Goal: Contribute content: Contribute content

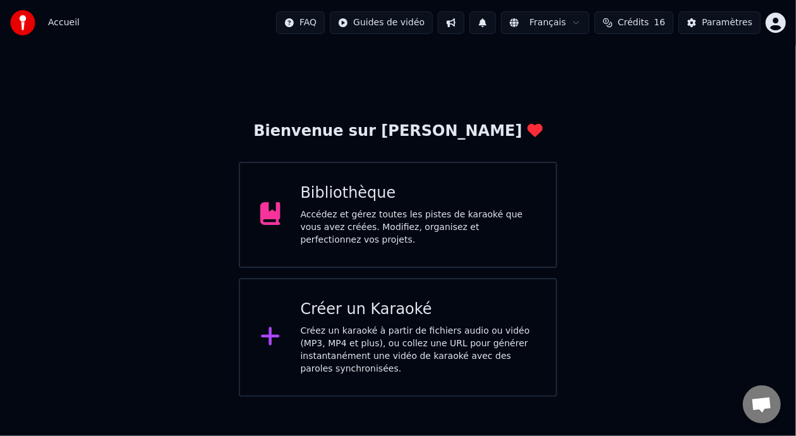
click at [408, 227] on div "Accédez et gérez toutes les pistes de karaoké que vous avez créées. Modifiez, o…" at bounding box center [419, 228] width 236 height 38
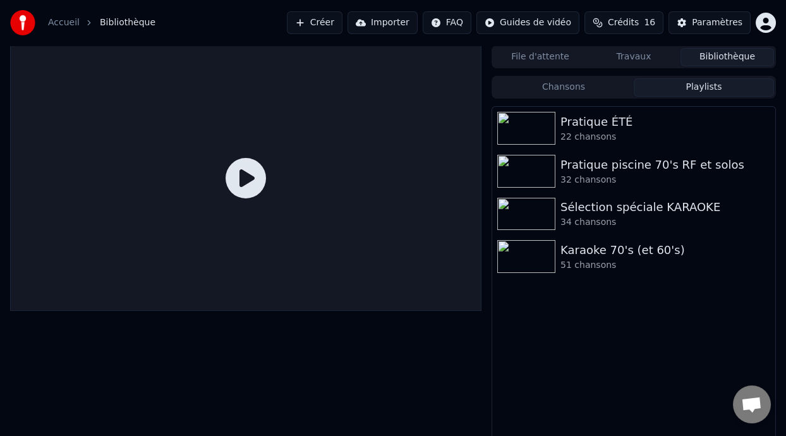
click at [702, 86] on button "Playlists" at bounding box center [704, 87] width 140 height 18
click at [612, 123] on div "Pratique ÉTÉ" at bounding box center [659, 122] width 197 height 18
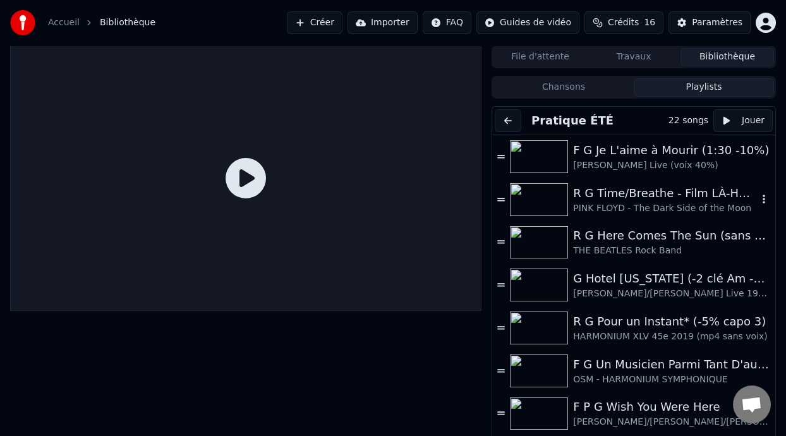
click at [683, 193] on div "R G Time/Breathe - Film LÀ-HAUT (UP Pixar Disney) 0:21 - [PERSON_NAME] & [PERSO…" at bounding box center [665, 194] width 185 height 18
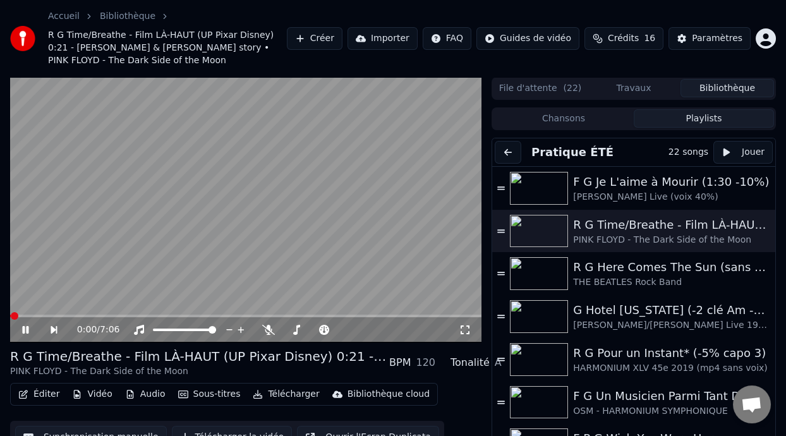
click at [27, 326] on icon at bounding box center [25, 330] width 6 height 8
click at [312, 37] on button "Créer" at bounding box center [315, 38] width 56 height 23
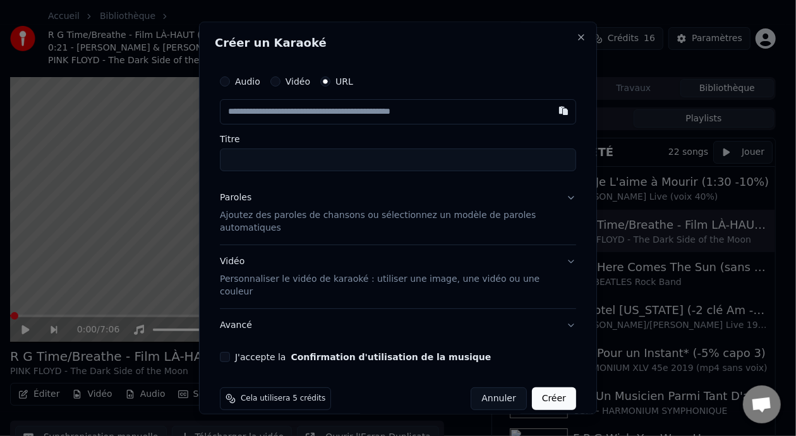
click at [288, 80] on label "Vidéo" at bounding box center [298, 82] width 25 height 9
click at [281, 80] on button "Vidéo" at bounding box center [276, 82] width 10 height 10
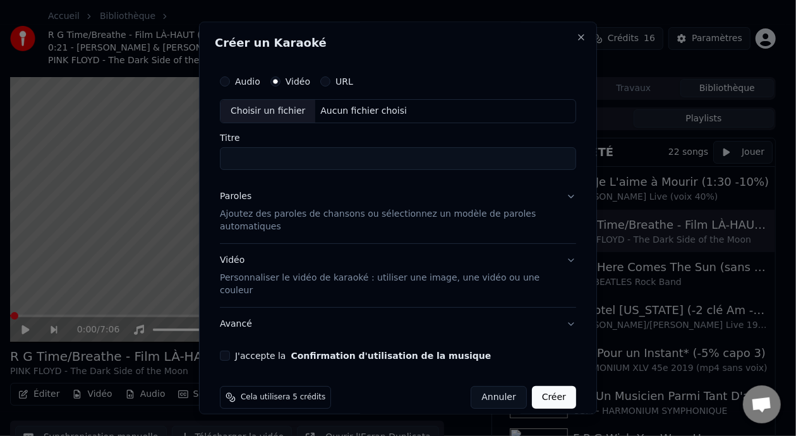
click at [338, 80] on label "URL" at bounding box center [345, 82] width 18 height 9
click at [331, 80] on button "URL" at bounding box center [325, 82] width 10 height 10
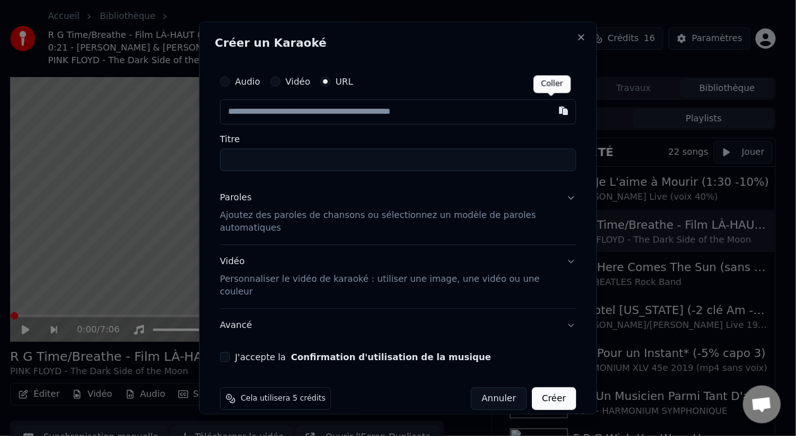
click at [551, 109] on button "button" at bounding box center [563, 111] width 25 height 23
type input "**********"
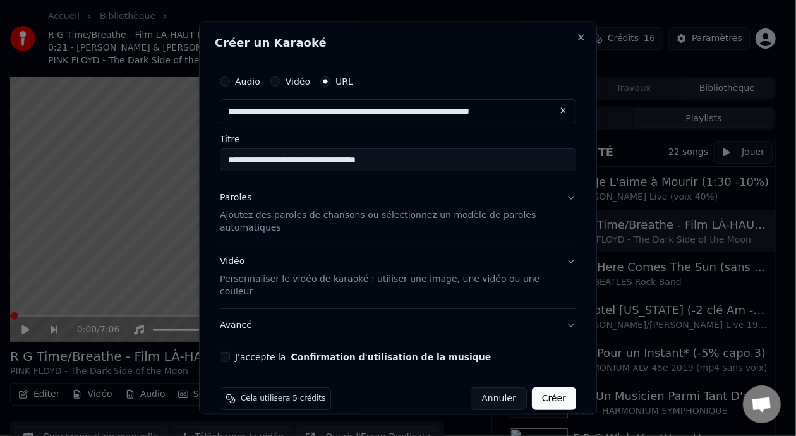
type input "**********"
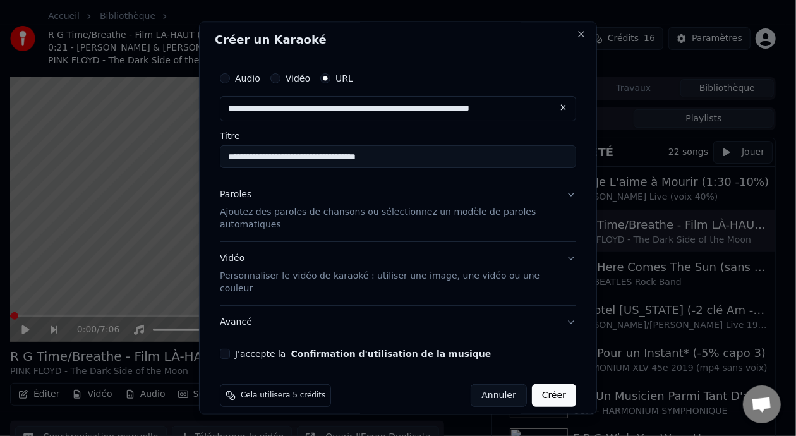
click at [229, 349] on button "J'accepte la Confirmation d'utilisation de la musique" at bounding box center [225, 354] width 10 height 10
click at [545, 384] on button "Créer" at bounding box center [554, 395] width 44 height 23
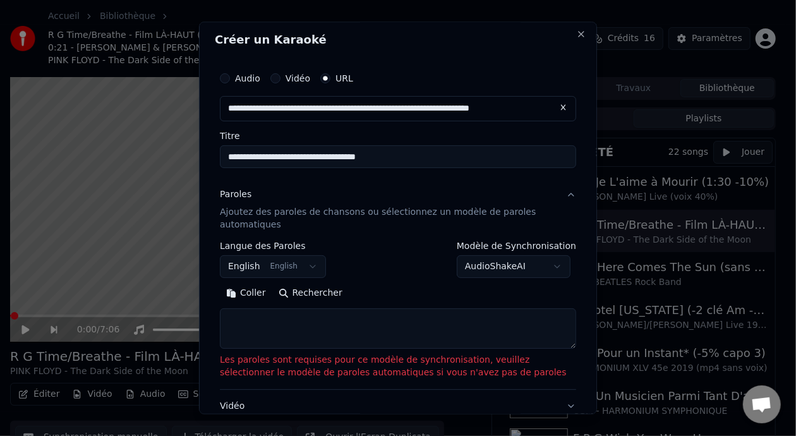
click at [561, 268] on body "Accueil Bibliothèque R G Time/Breathe - Film LÀ-HAUT (UP Pixar Disney) 0:21 - […" at bounding box center [393, 218] width 786 height 436
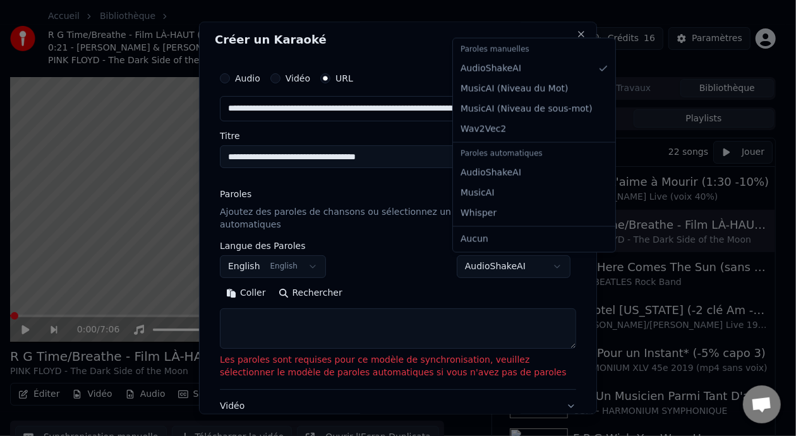
click at [549, 268] on body "Accueil Bibliothèque R G Time/Breathe - Film LÀ-HAUT (UP Pixar Disney) 0:21 - […" at bounding box center [393, 218] width 786 height 436
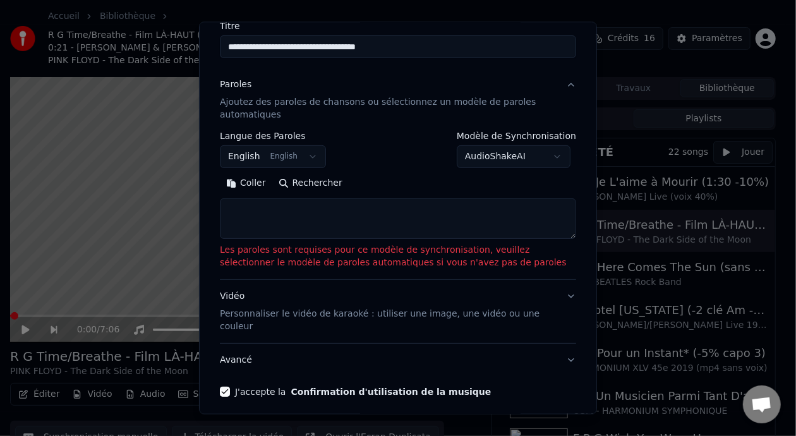
scroll to position [151, 0]
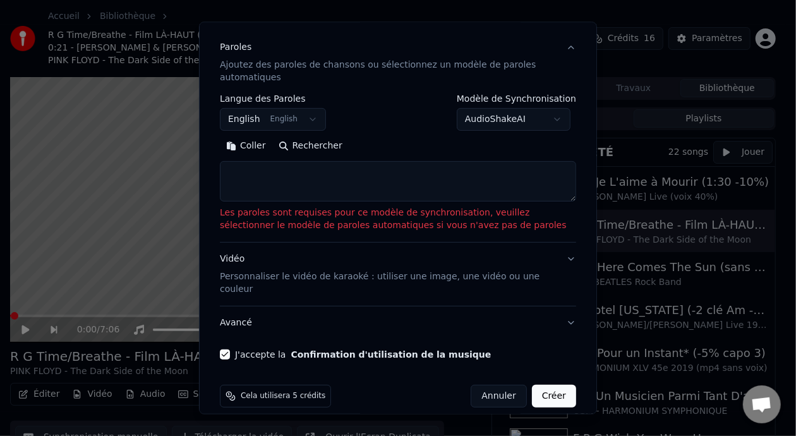
click at [250, 143] on button "Coller" at bounding box center [246, 145] width 52 height 20
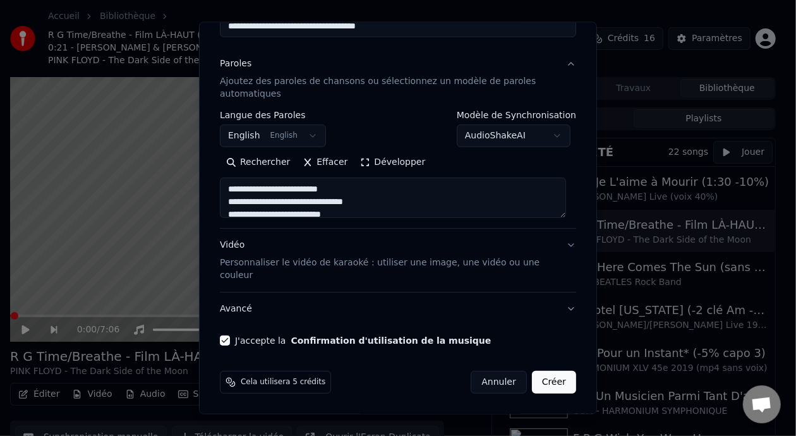
scroll to position [121, 0]
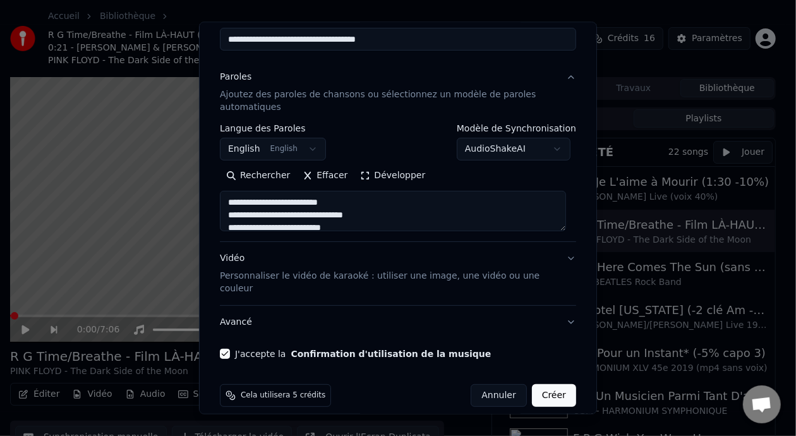
type textarea "**********"
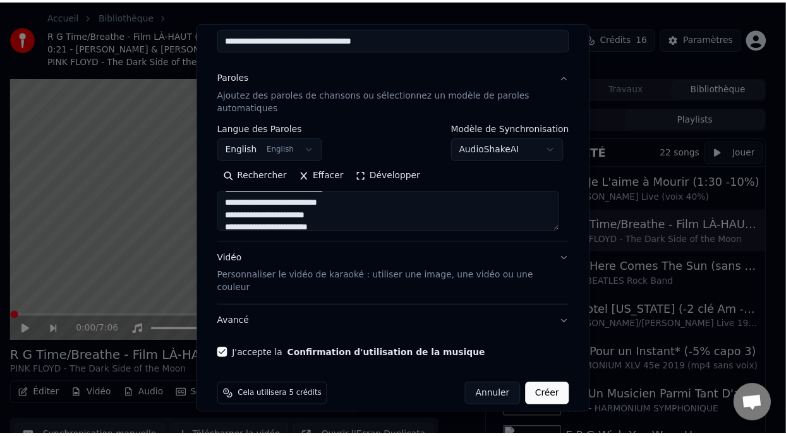
scroll to position [505, 0]
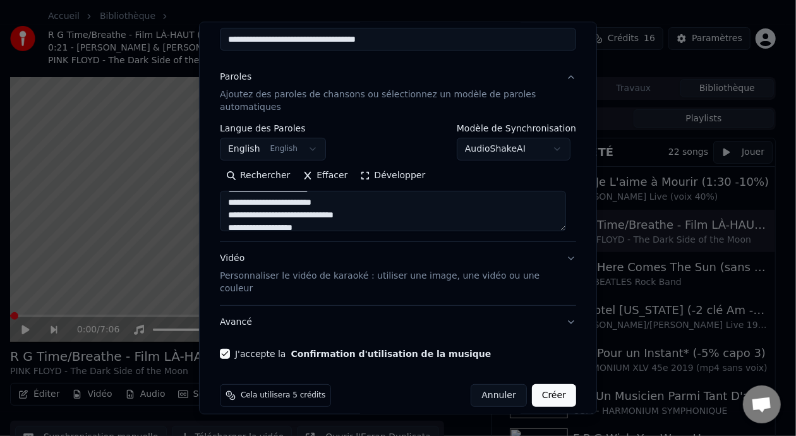
click at [549, 384] on button "Créer" at bounding box center [554, 395] width 44 height 23
select select "**"
type textarea "**********"
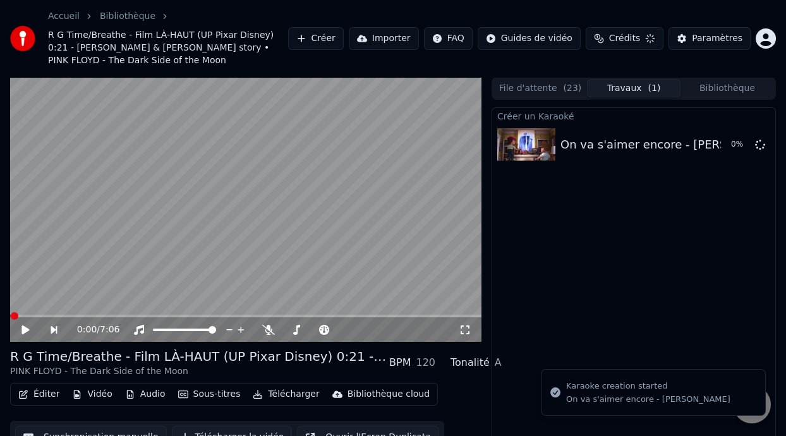
scroll to position [0, 0]
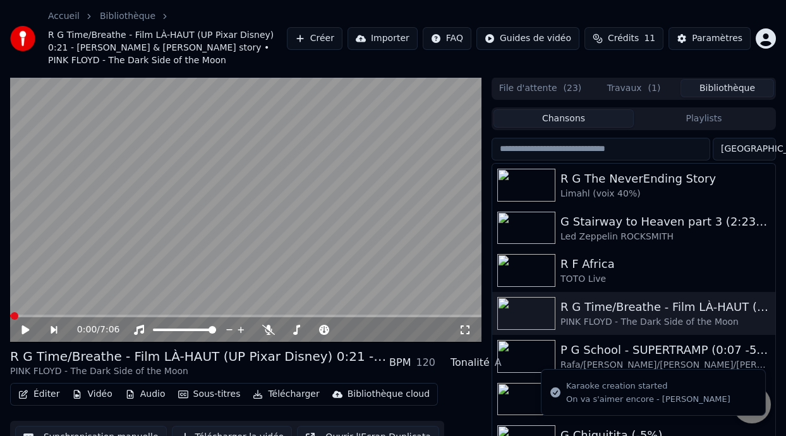
click at [734, 79] on button "Bibliothèque" at bounding box center [728, 88] width 94 height 18
click at [709, 109] on button "Playlists" at bounding box center [704, 118] width 140 height 18
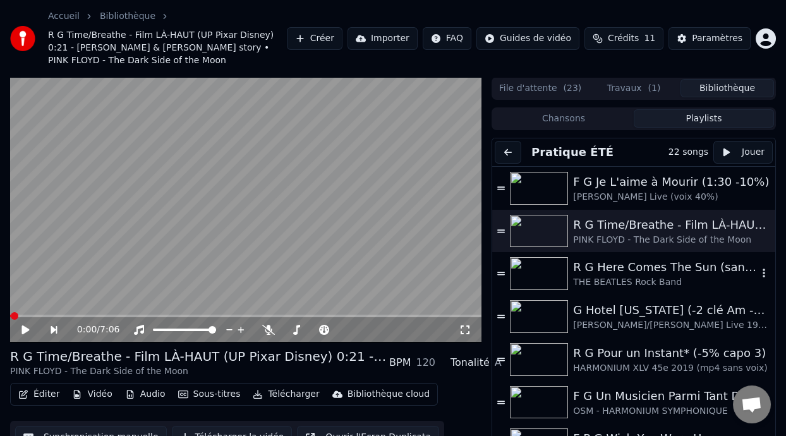
click at [639, 260] on div "R G Here Comes The Sun (sans capo)" at bounding box center [665, 268] width 185 height 18
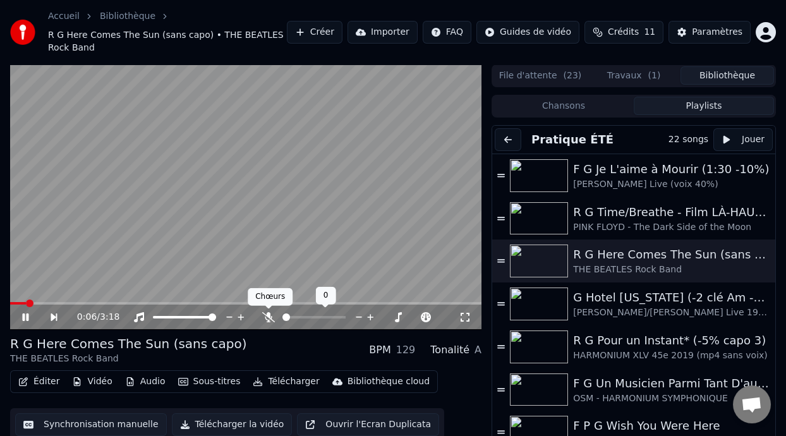
click at [267, 315] on icon at bounding box center [268, 317] width 13 height 10
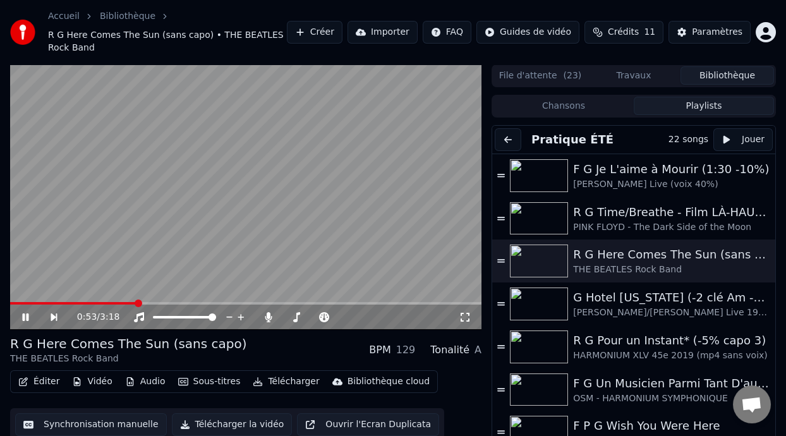
click at [24, 313] on icon at bounding box center [34, 317] width 28 height 10
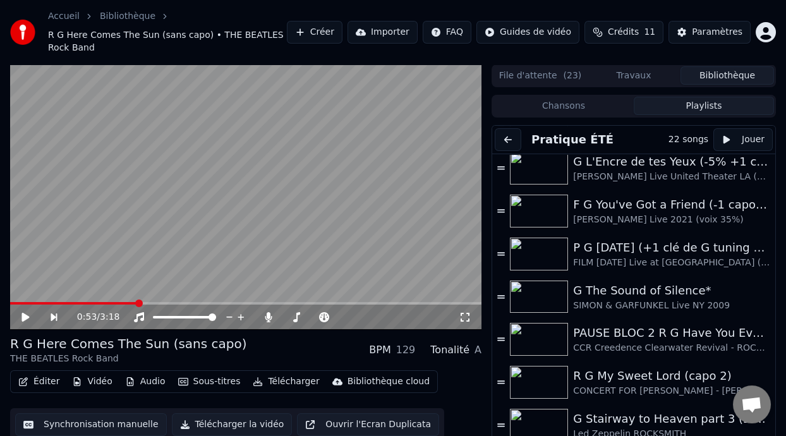
scroll to position [622, 0]
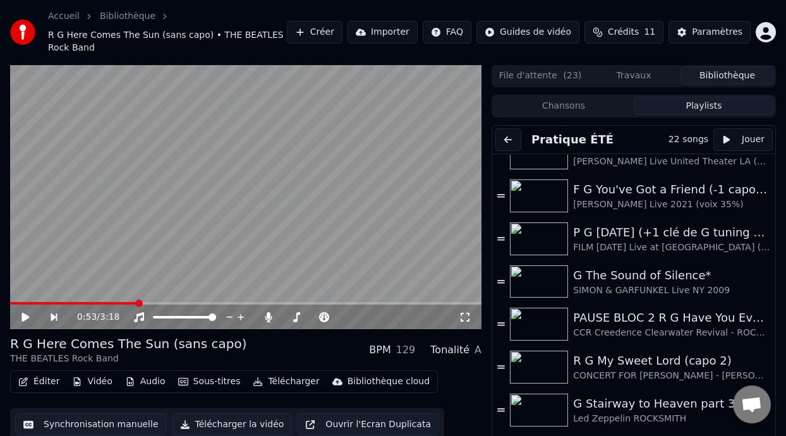
click at [635, 414] on div "Led Zeppelin ROCKSMITH" at bounding box center [665, 419] width 185 height 13
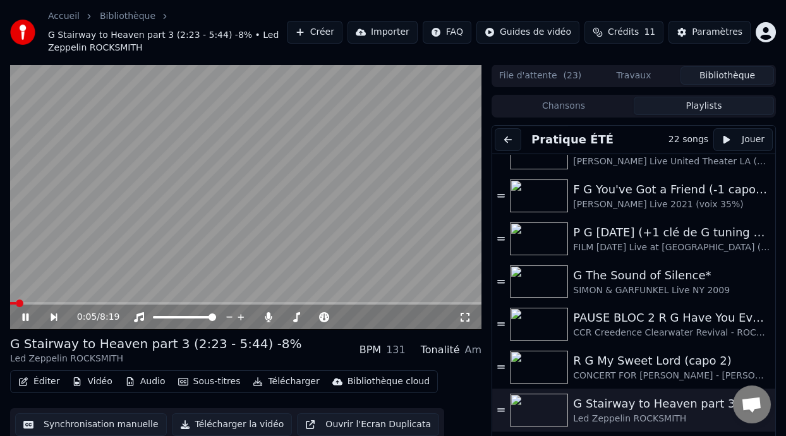
click at [23, 300] on span at bounding box center [20, 304] width 8 height 8
click at [140, 300] on span at bounding box center [142, 304] width 8 height 8
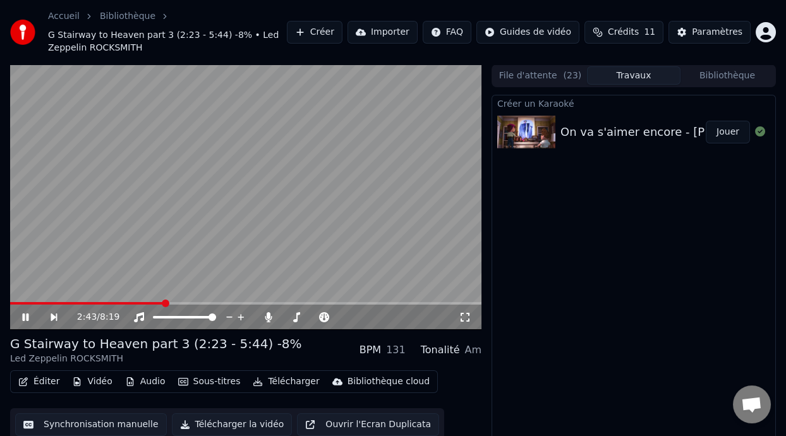
click at [630, 76] on button "Travaux" at bounding box center [634, 75] width 94 height 18
click at [25, 316] on icon at bounding box center [34, 317] width 28 height 10
click at [610, 132] on div "On va s'aimer encore - [PERSON_NAME]" at bounding box center [675, 132] width 228 height 18
click at [728, 133] on button "Jouer" at bounding box center [728, 132] width 44 height 23
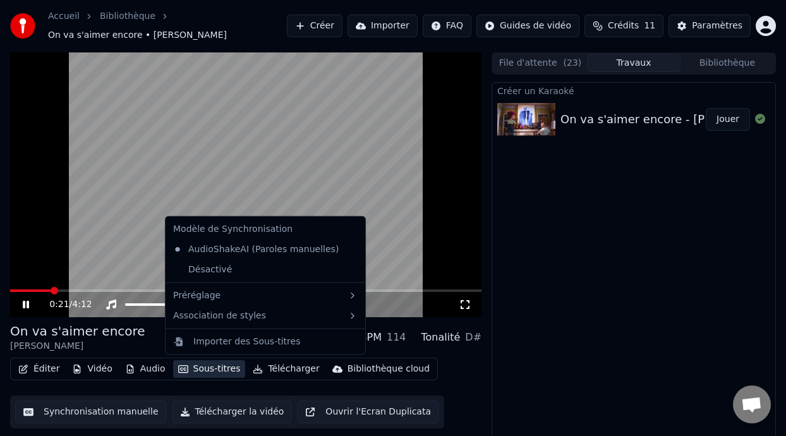
click at [222, 371] on button "Sous-titres" at bounding box center [209, 369] width 73 height 18
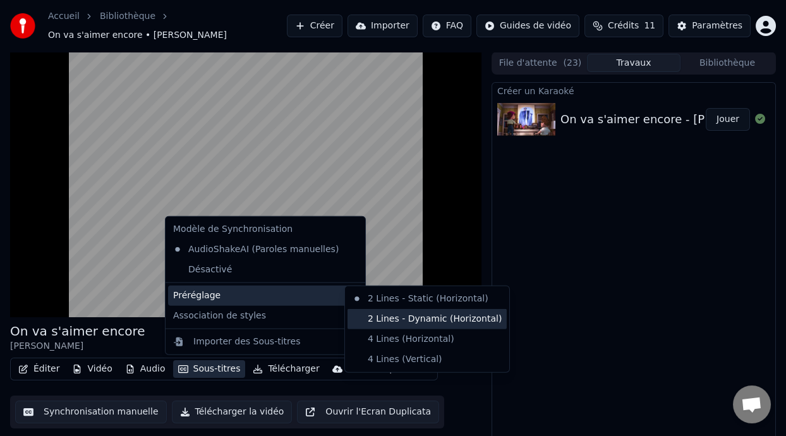
click at [417, 321] on div "2 Lines - Dynamic (Horizontal)" at bounding box center [427, 319] width 159 height 20
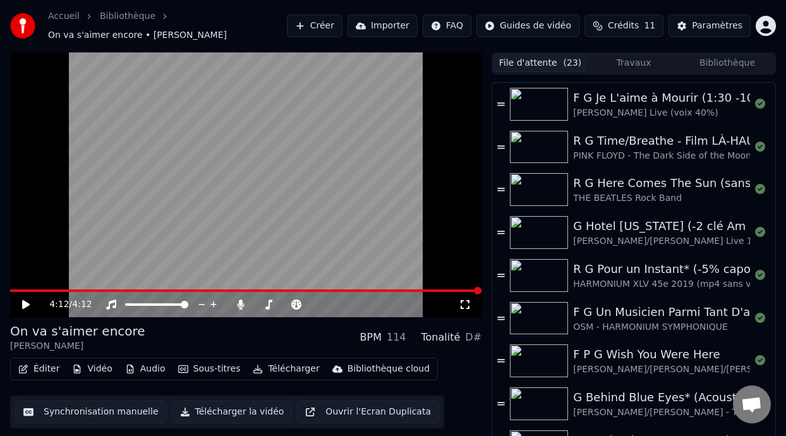
click at [559, 60] on button "File d'attente ( 23 )" at bounding box center [541, 63] width 94 height 18
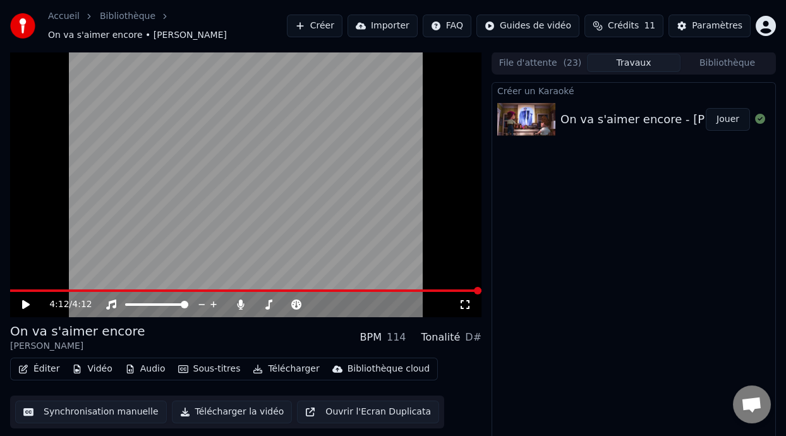
click at [631, 63] on button "Travaux" at bounding box center [634, 63] width 94 height 18
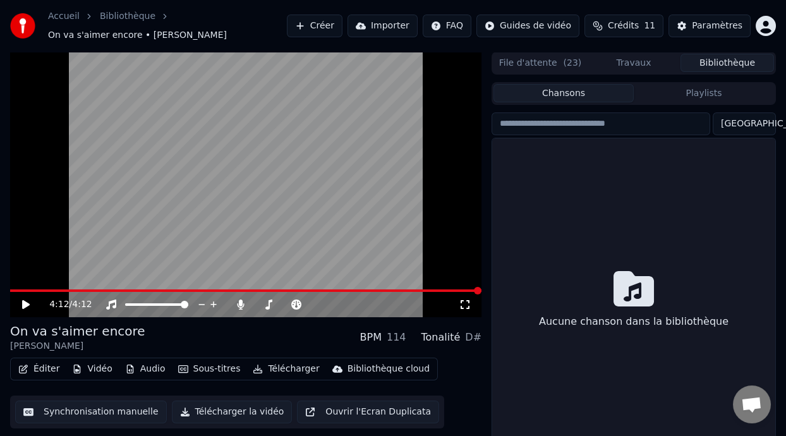
click at [724, 61] on button "Bibliothèque" at bounding box center [728, 63] width 94 height 18
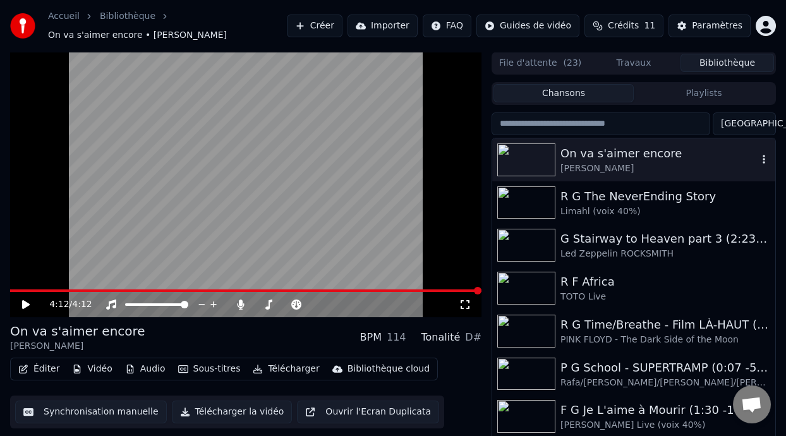
click at [763, 159] on icon "button" at bounding box center [764, 159] width 3 height 9
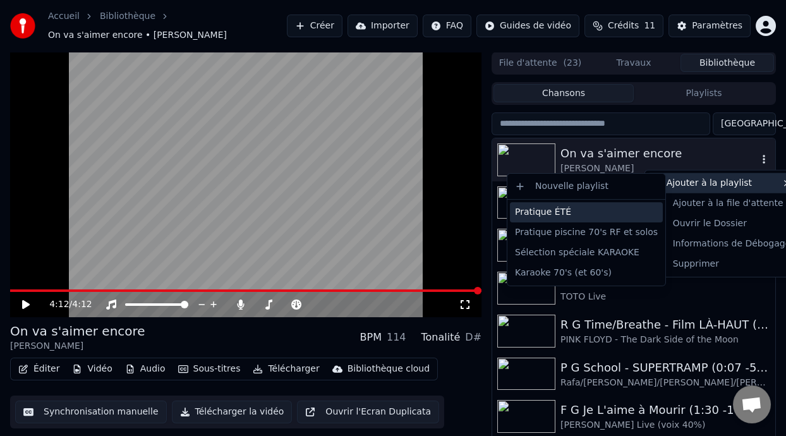
click at [619, 209] on div "Pratique ÉTÉ" at bounding box center [586, 212] width 153 height 20
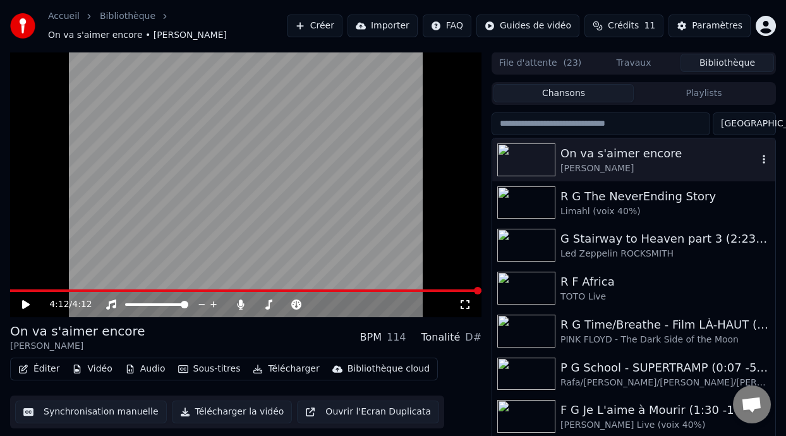
click at [758, 152] on button "button" at bounding box center [764, 159] width 13 height 15
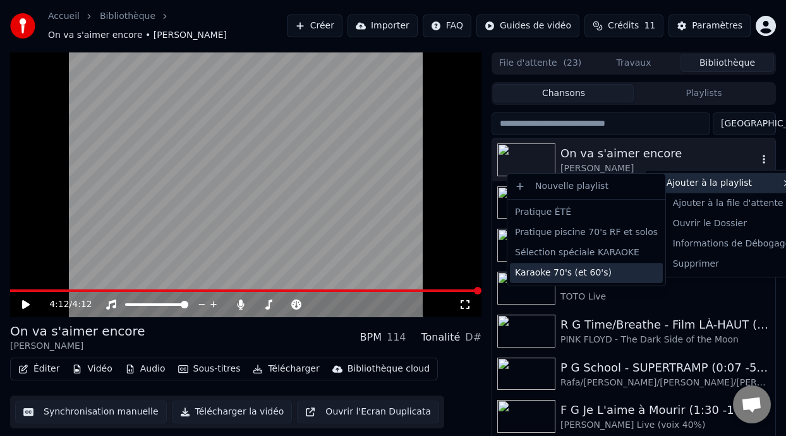
click at [587, 274] on div "Karaoke 70's (et 60's)" at bounding box center [586, 273] width 153 height 20
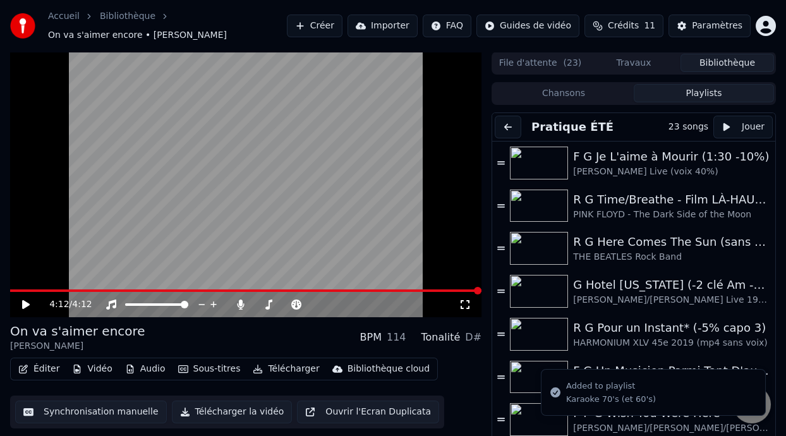
click at [704, 95] on button "Playlists" at bounding box center [704, 93] width 140 height 18
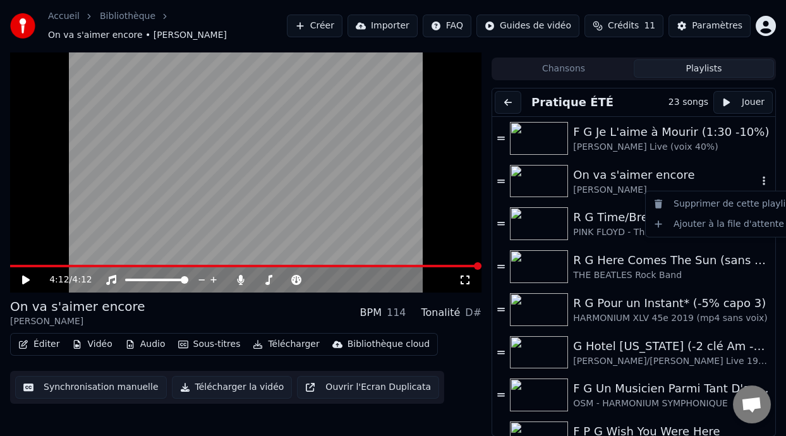
click at [758, 176] on icon "button" at bounding box center [764, 181] width 13 height 10
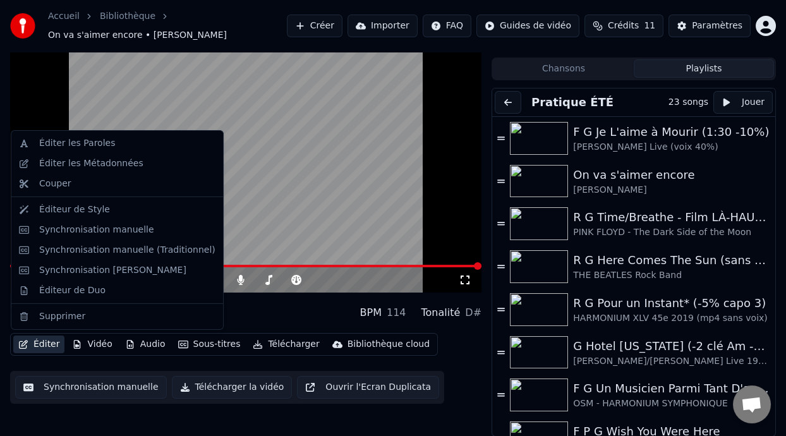
click at [52, 343] on button "Éditer" at bounding box center [38, 345] width 51 height 18
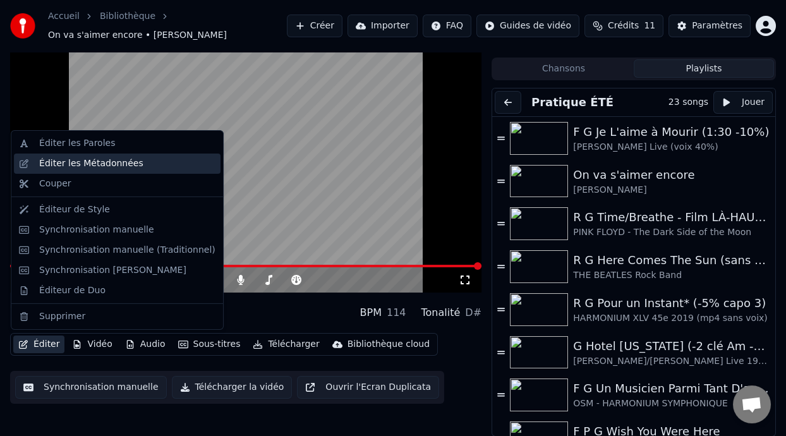
click at [137, 163] on div "Éditer les Métadonnées" at bounding box center [127, 163] width 176 height 13
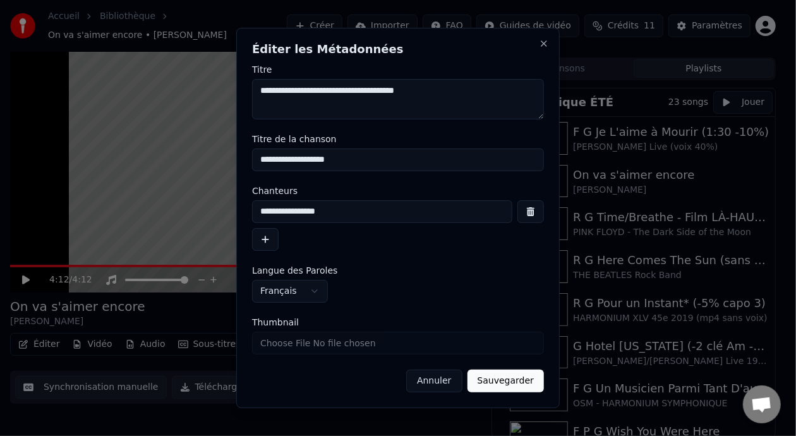
type textarea "**********"
click at [520, 384] on button "Sauvegarder" at bounding box center [506, 381] width 76 height 23
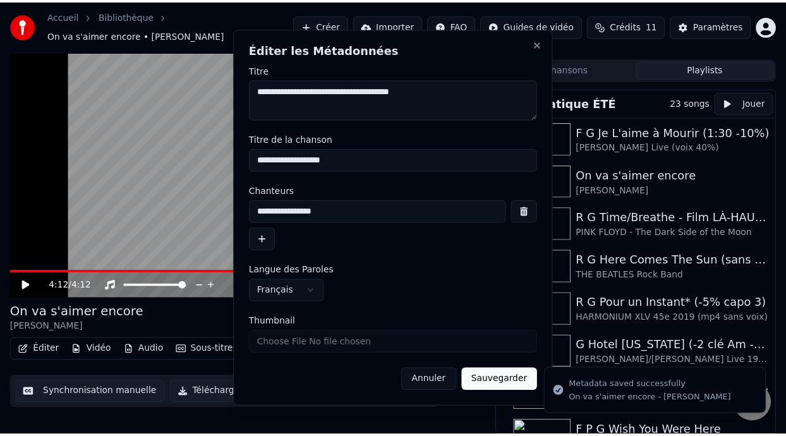
scroll to position [25, 0]
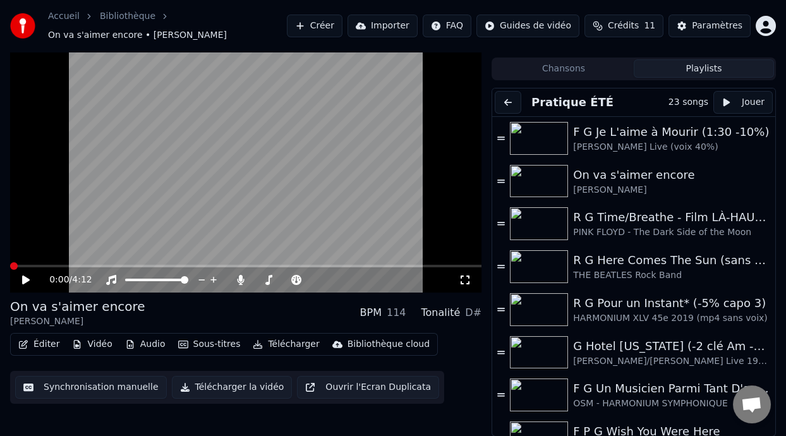
click at [25, 279] on icon at bounding box center [26, 280] width 8 height 9
click at [25, 281] on icon at bounding box center [34, 280] width 29 height 10
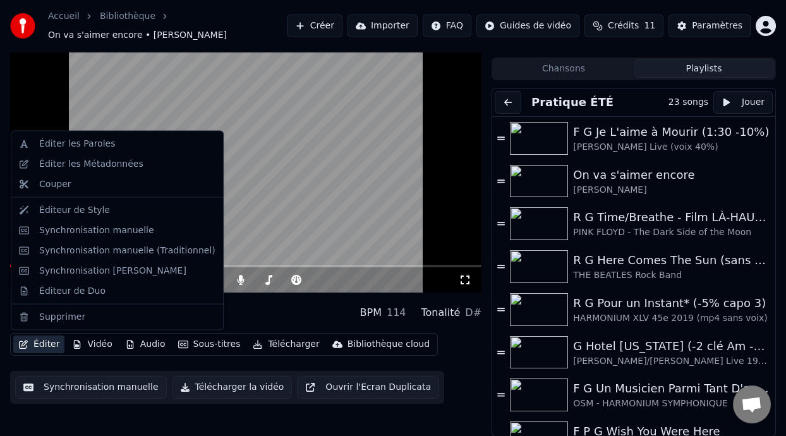
click at [52, 346] on button "Éditer" at bounding box center [38, 345] width 51 height 18
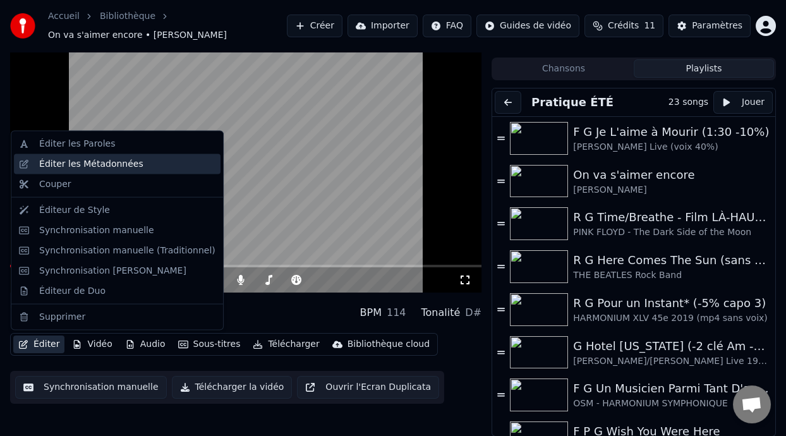
click at [140, 167] on div "Éditer les Métadonnées" at bounding box center [127, 164] width 176 height 13
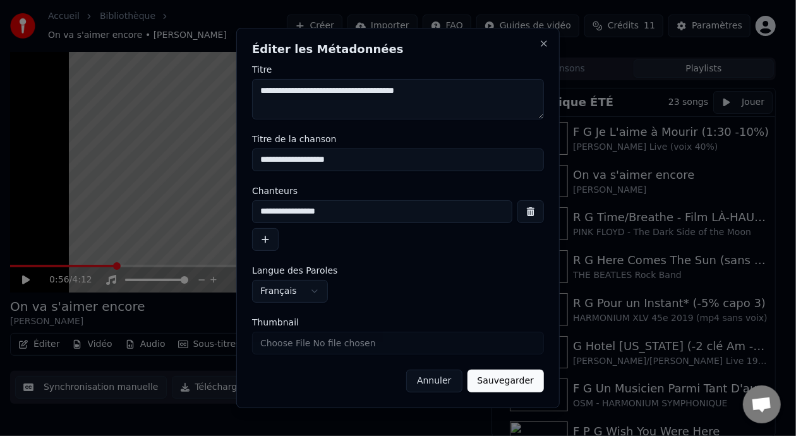
click at [268, 90] on textarea "**********" at bounding box center [398, 99] width 292 height 40
type textarea "**********"
click at [519, 384] on button "Sauvegarder" at bounding box center [506, 381] width 76 height 23
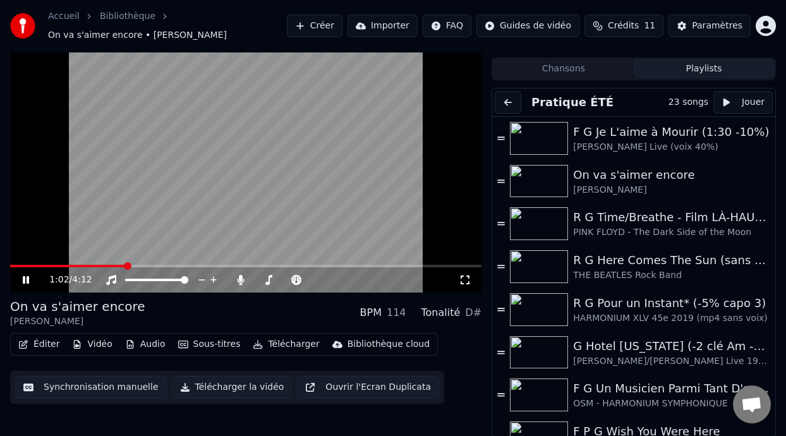
click at [26, 276] on icon at bounding box center [34, 280] width 29 height 10
click at [51, 345] on button "Éditer" at bounding box center [38, 345] width 51 height 18
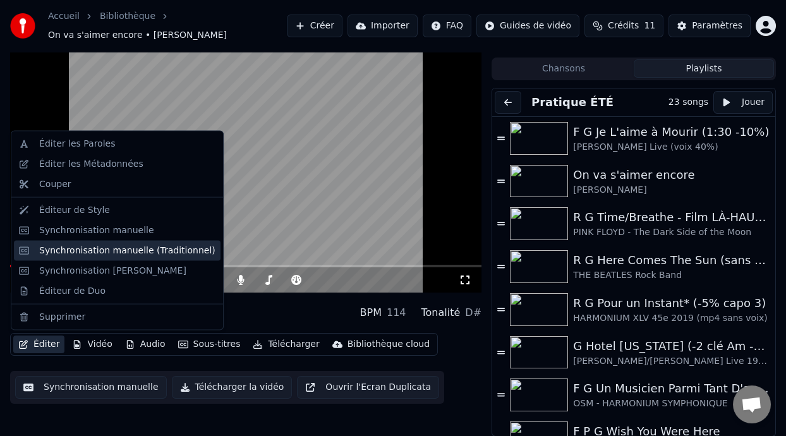
click at [143, 248] on div "Synchronisation manuelle (Traditionnel)" at bounding box center [127, 250] width 176 height 13
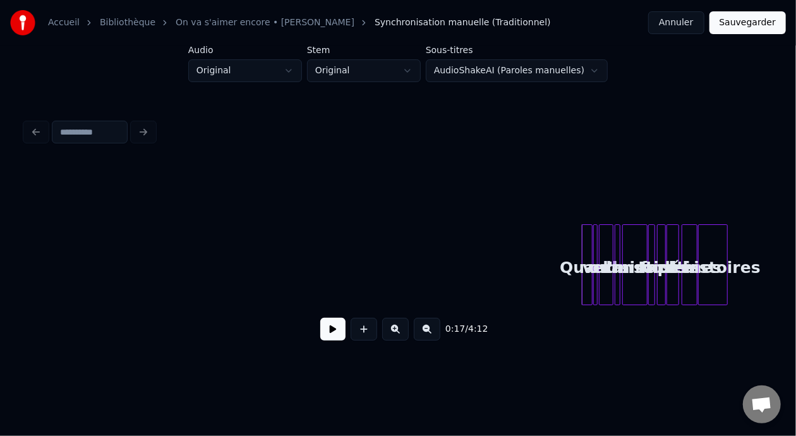
click at [392, 334] on button at bounding box center [395, 329] width 27 height 23
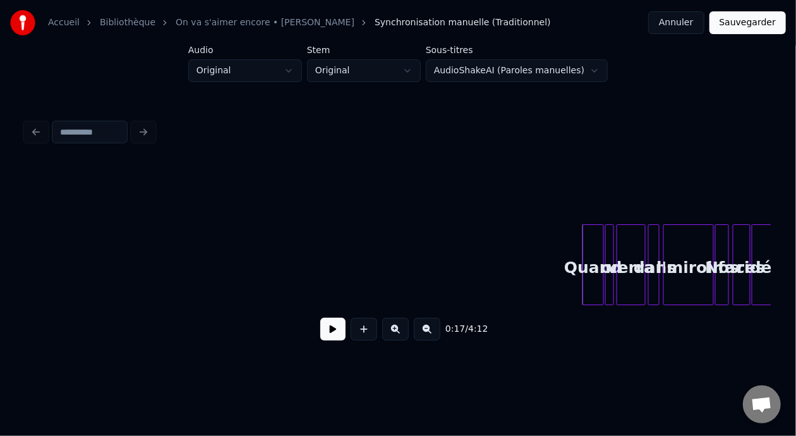
click at [392, 334] on button at bounding box center [395, 329] width 27 height 23
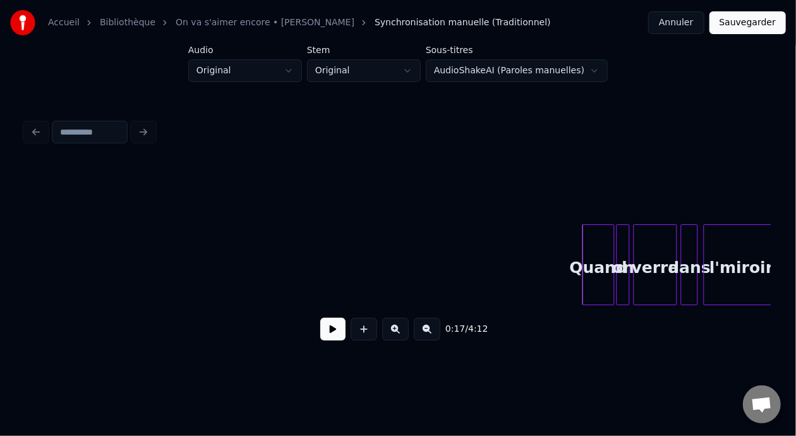
click at [392, 334] on button at bounding box center [395, 329] width 27 height 23
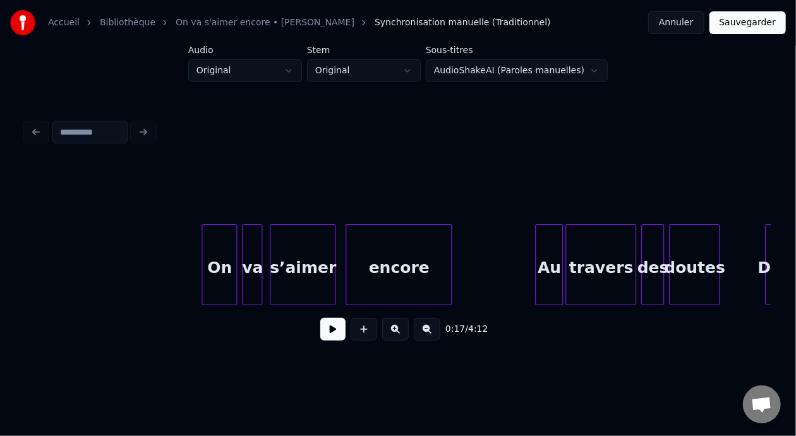
scroll to position [0, 6234]
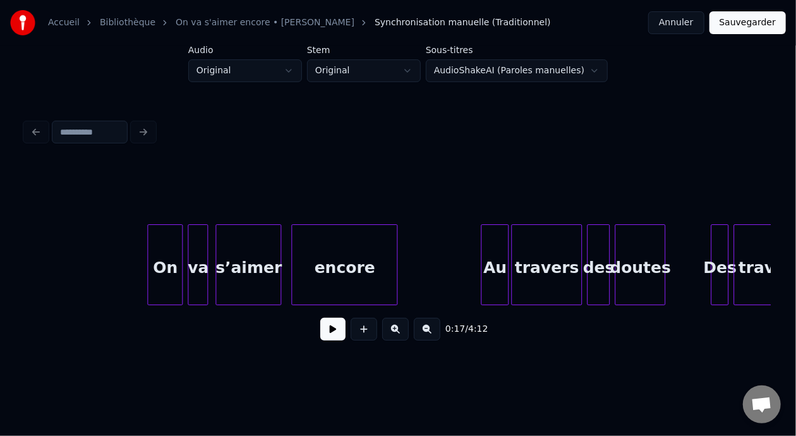
click at [164, 265] on div "On" at bounding box center [165, 268] width 34 height 86
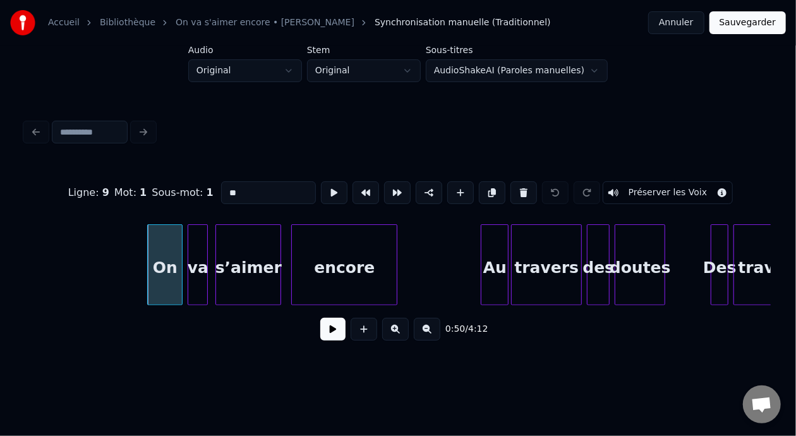
click at [221, 188] on input "**" at bounding box center [268, 192] width 95 height 23
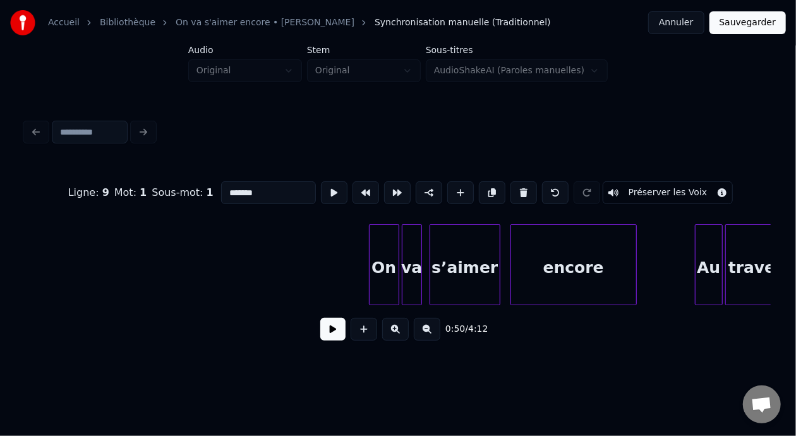
scroll to position [0, 13505]
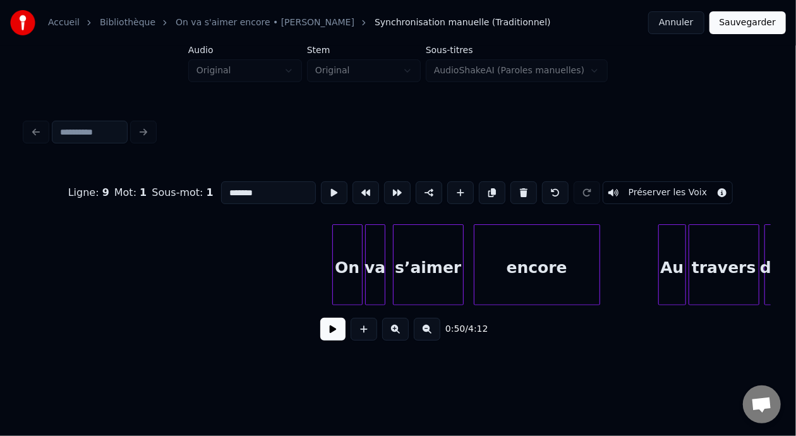
click at [347, 265] on div "On" at bounding box center [347, 268] width 29 height 86
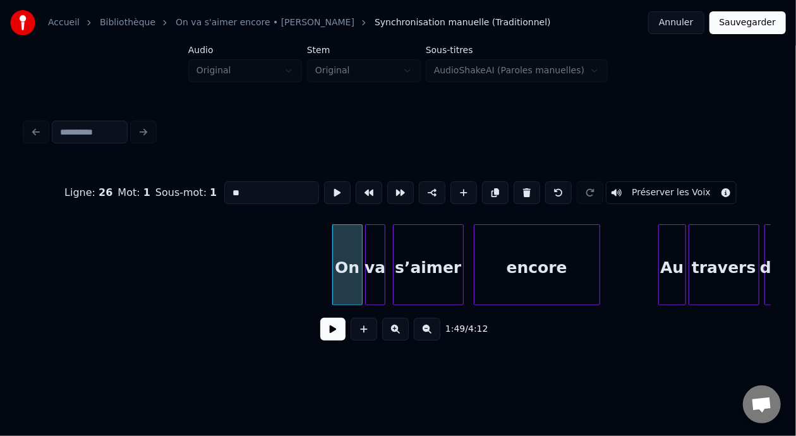
click at [224, 188] on input "**" at bounding box center [271, 192] width 95 height 23
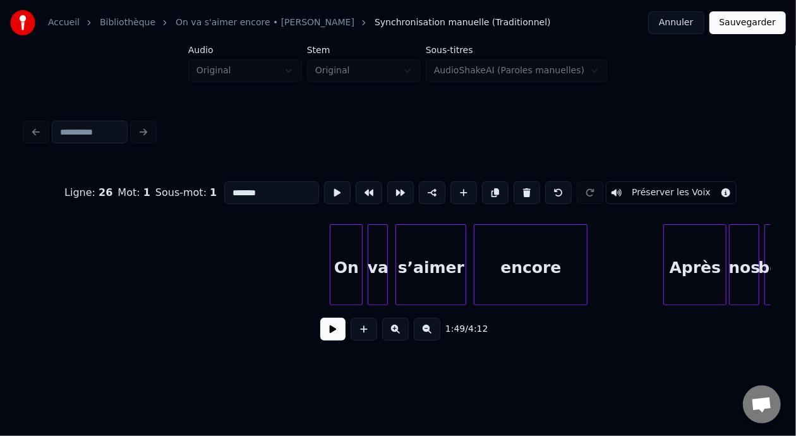
scroll to position [0, 25234]
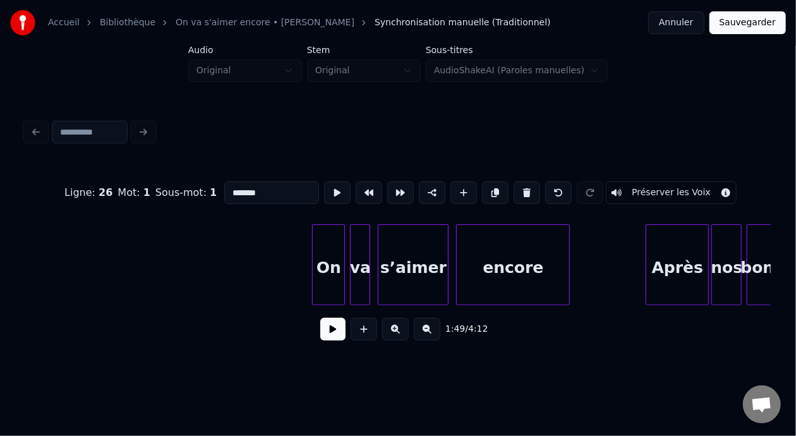
click at [325, 271] on div "On" at bounding box center [329, 268] width 32 height 86
click at [224, 185] on input "**" at bounding box center [271, 192] width 95 height 23
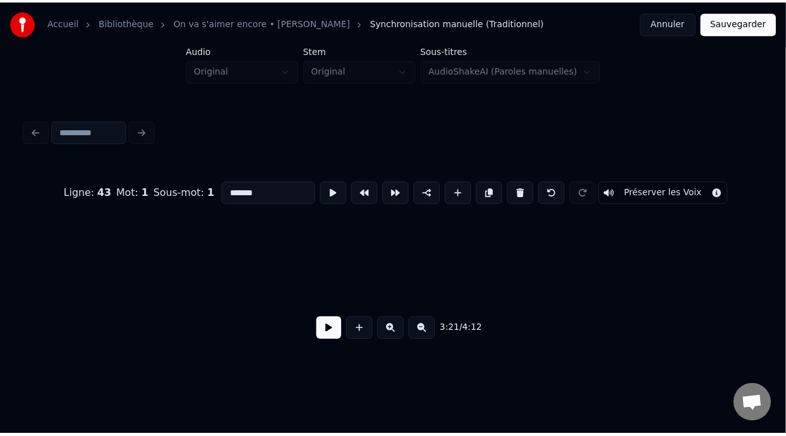
scroll to position [0, 29271]
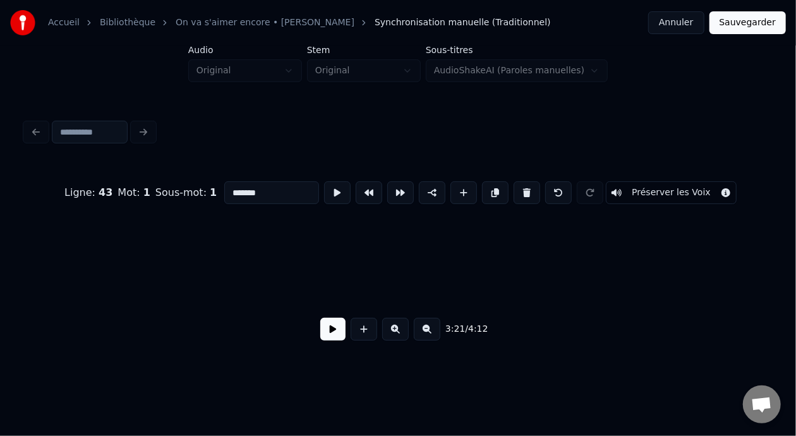
type input "*******"
click at [756, 21] on button "Sauvegarder" at bounding box center [748, 22] width 76 height 23
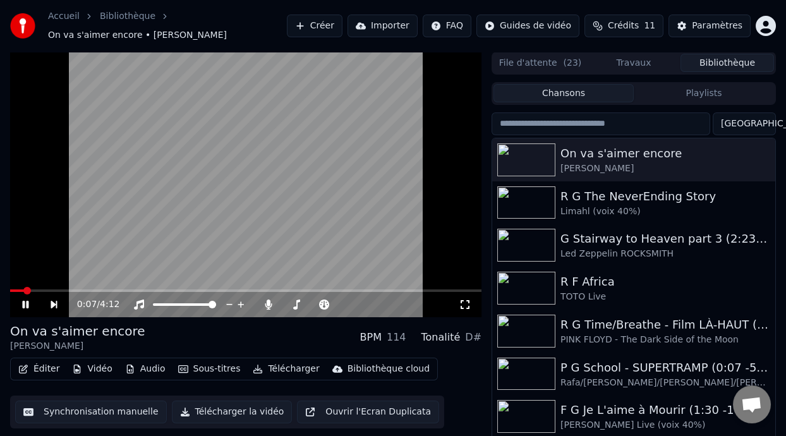
click at [463, 298] on div "0:07 / 4:12" at bounding box center [245, 304] width 461 height 13
click at [465, 303] on icon at bounding box center [465, 305] width 13 height 10
click at [24, 301] on icon at bounding box center [25, 305] width 6 height 8
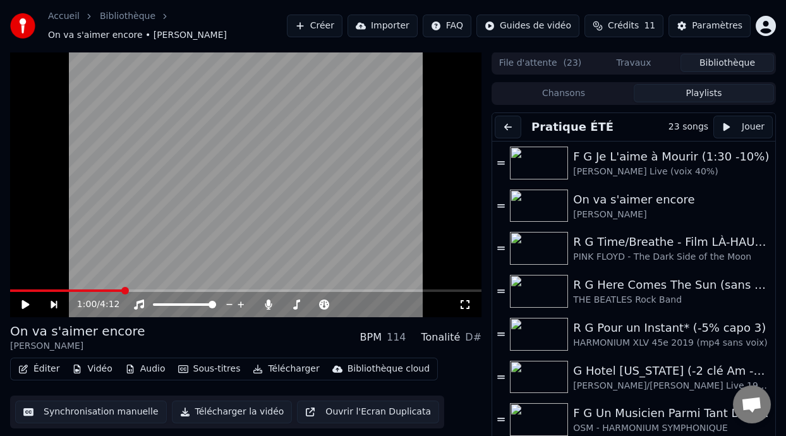
click at [700, 93] on button "Playlists" at bounding box center [704, 93] width 140 height 18
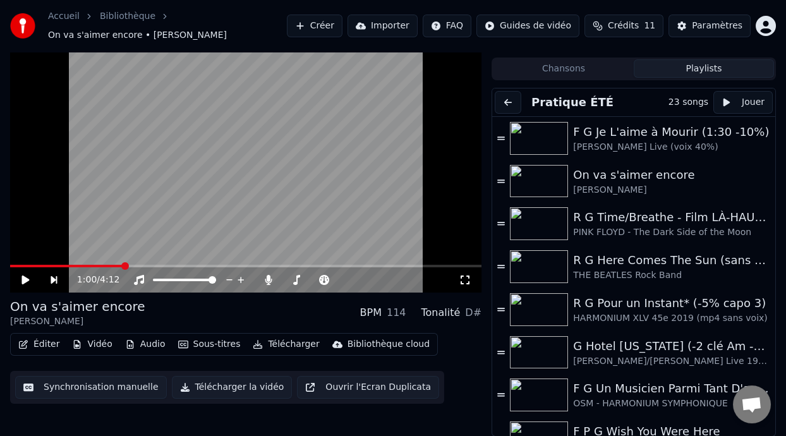
click at [27, 281] on icon at bounding box center [34, 280] width 28 height 10
click at [25, 278] on icon at bounding box center [34, 280] width 28 height 10
click at [703, 65] on button "Playlists" at bounding box center [704, 68] width 140 height 18
click at [510, 102] on button at bounding box center [508, 102] width 27 height 23
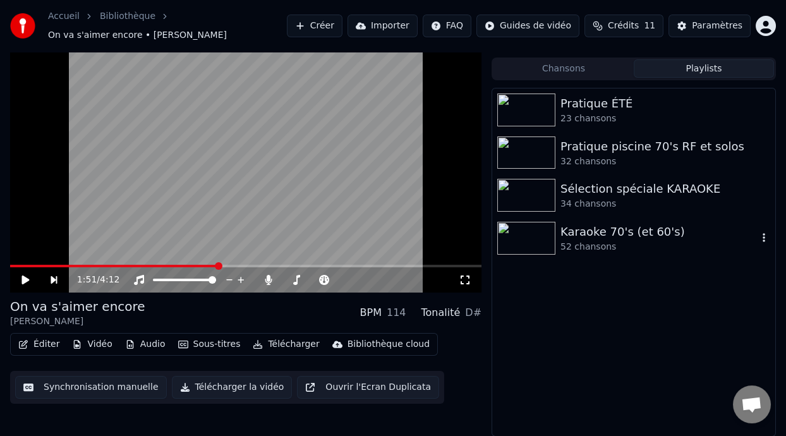
click at [595, 236] on div "Karaoke 70's (et 60's)" at bounding box center [659, 232] width 197 height 18
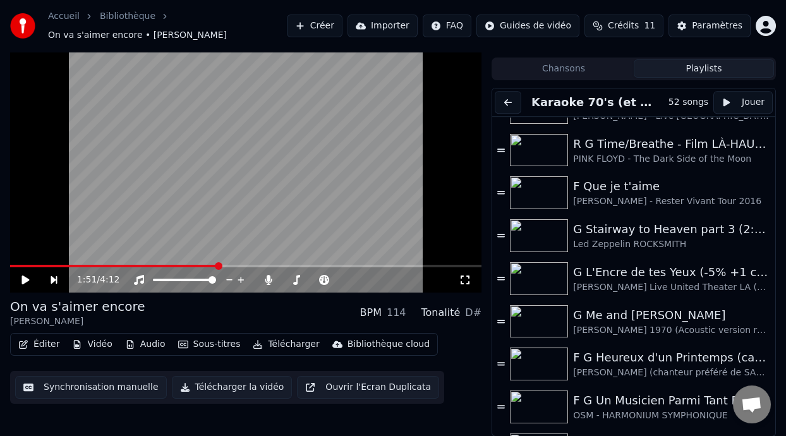
scroll to position [1821, 0]
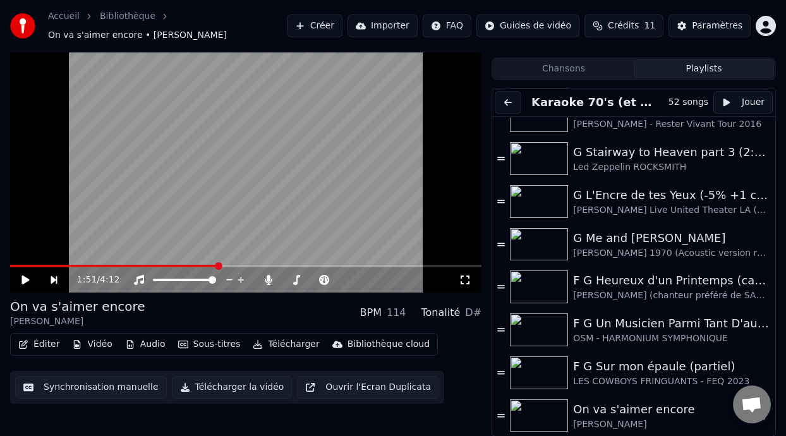
click at [619, 418] on div "[PERSON_NAME]" at bounding box center [665, 424] width 185 height 13
click at [711, 68] on button "Playlists" at bounding box center [704, 68] width 140 height 18
click at [506, 102] on button at bounding box center [508, 102] width 27 height 23
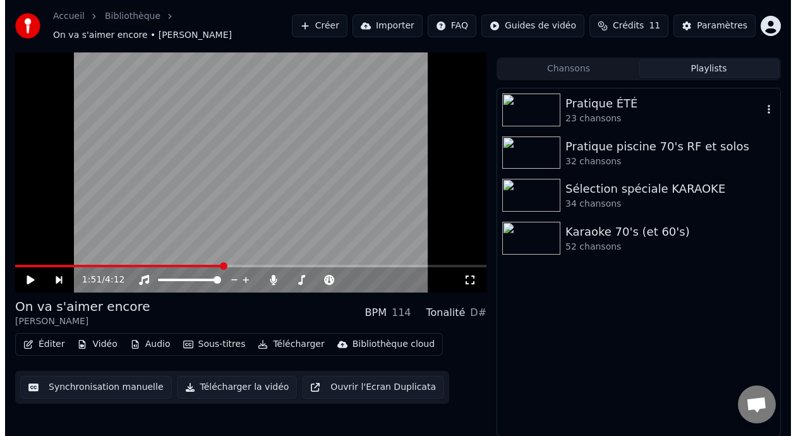
scroll to position [0, 0]
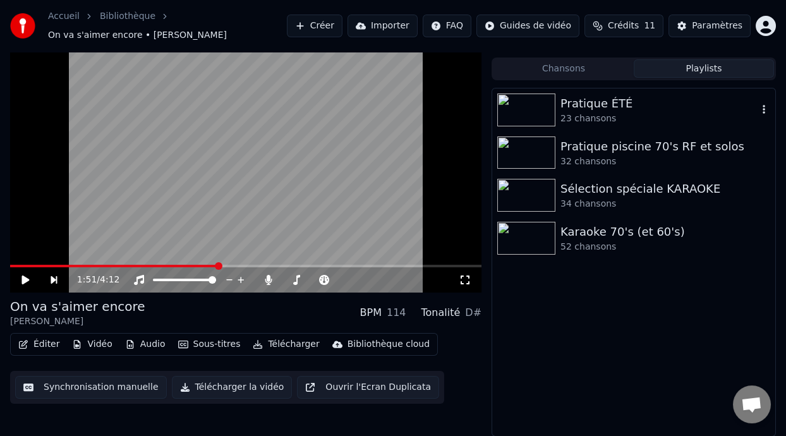
click at [621, 107] on div "Pratique ÉTÉ" at bounding box center [659, 104] width 197 height 18
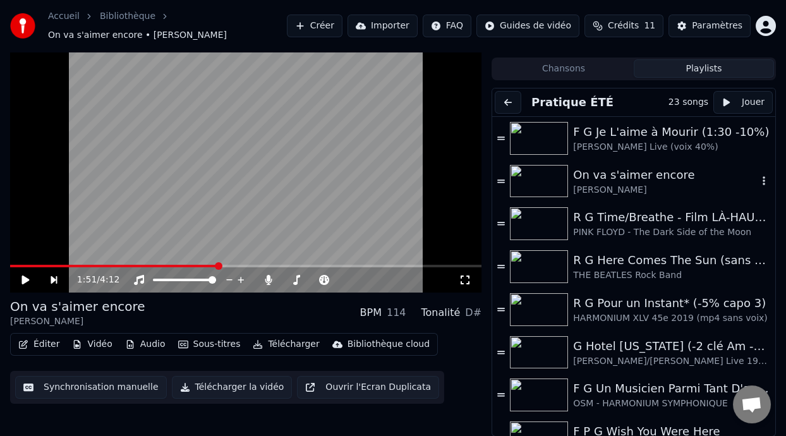
click at [631, 184] on div "[PERSON_NAME]" at bounding box center [665, 190] width 185 height 13
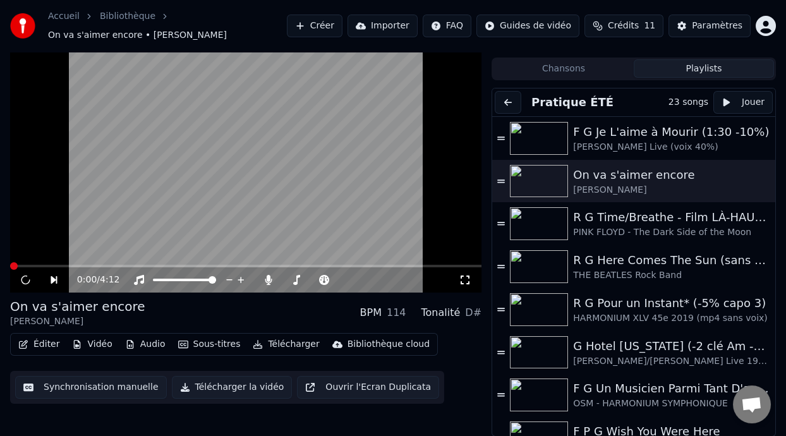
click at [47, 345] on button "Éditer" at bounding box center [38, 345] width 51 height 18
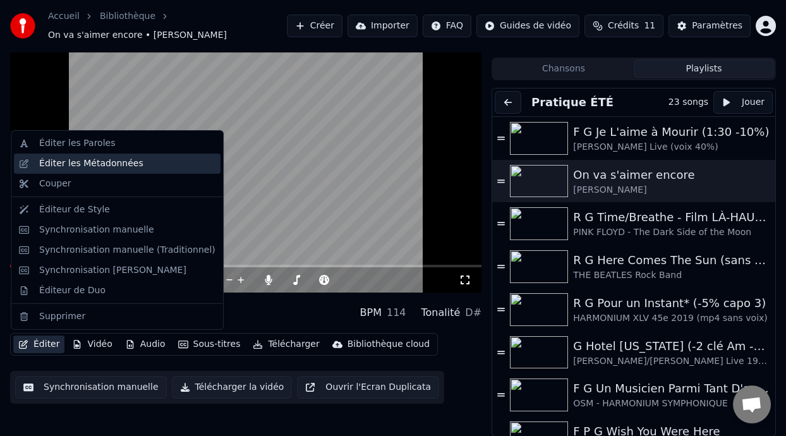
click at [92, 164] on div "Éditer les Métadonnées" at bounding box center [91, 163] width 104 height 13
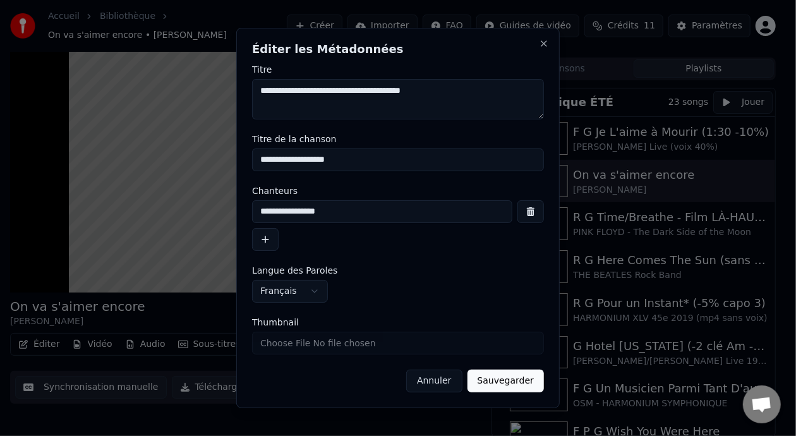
click at [277, 94] on textarea "**********" at bounding box center [398, 99] width 292 height 40
type textarea "**********"
click at [261, 162] on input "**********" at bounding box center [398, 160] width 292 height 23
type input "**********"
click at [516, 379] on button "Sauvegarder" at bounding box center [506, 381] width 76 height 23
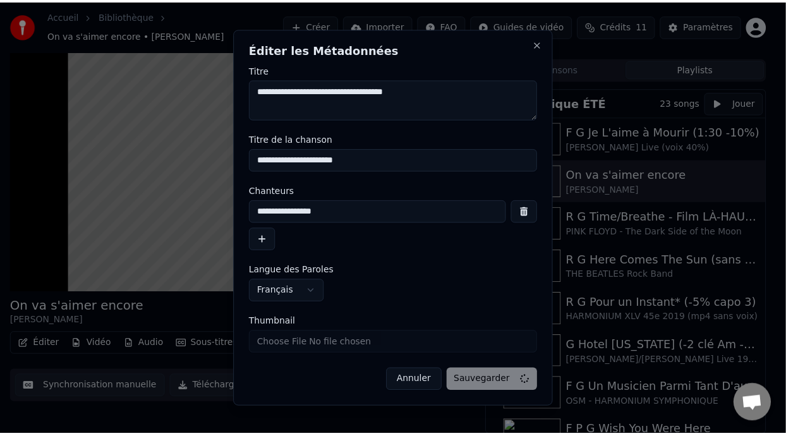
scroll to position [25, 0]
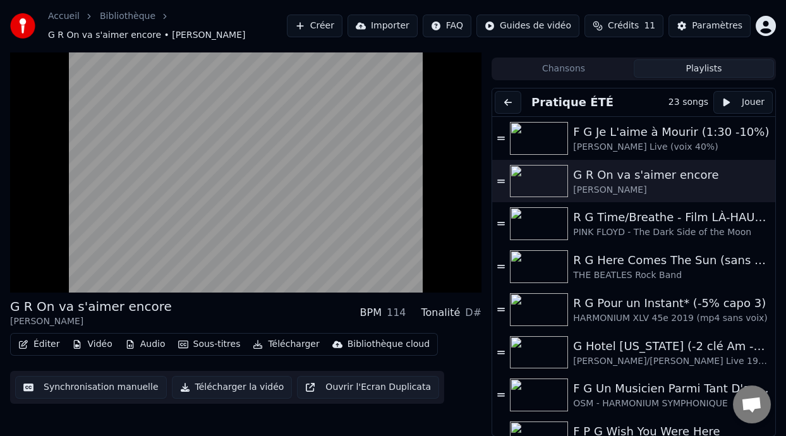
click at [697, 68] on button "Playlists" at bounding box center [704, 68] width 140 height 18
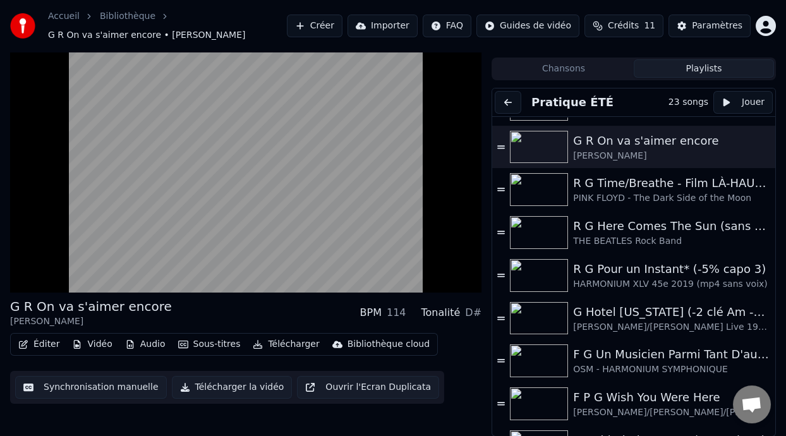
scroll to position [0, 0]
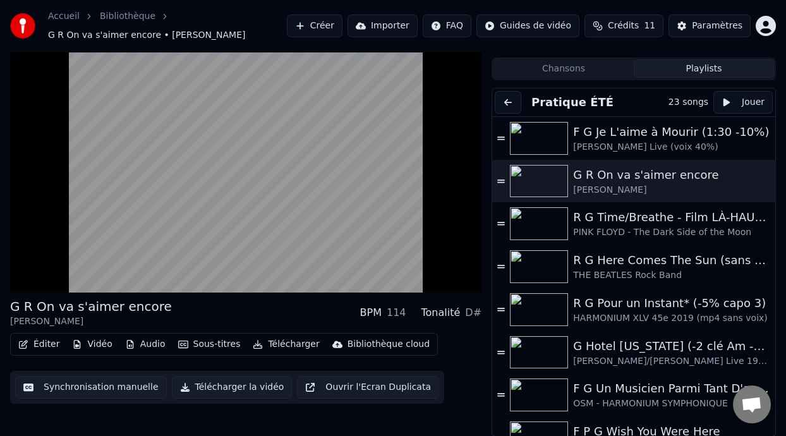
click at [510, 103] on button at bounding box center [508, 102] width 27 height 23
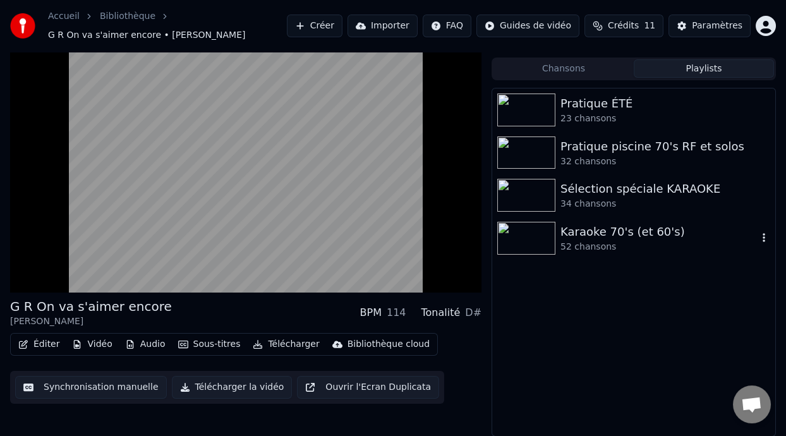
click at [639, 231] on div "Karaoke 70's (et 60's)" at bounding box center [659, 232] width 197 height 18
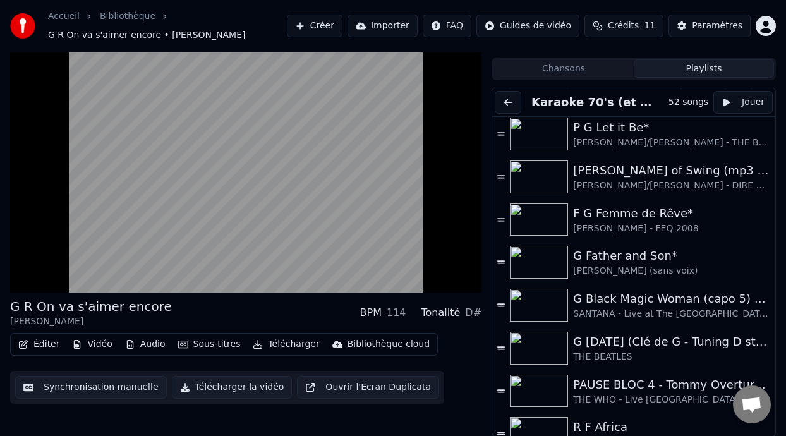
scroll to position [1821, 0]
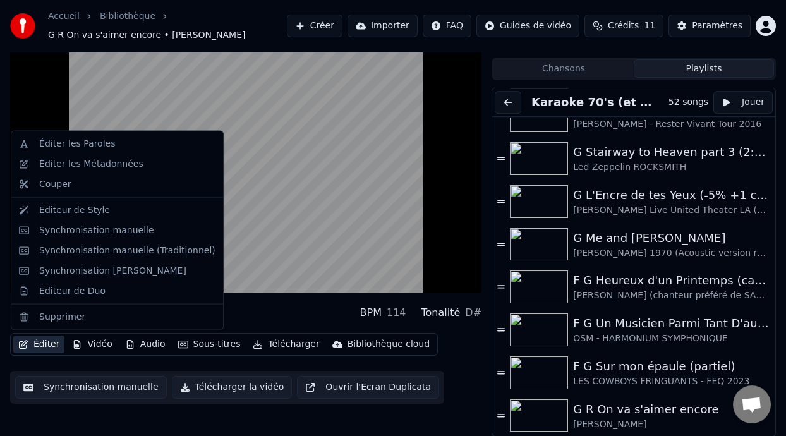
click at [46, 348] on button "Éditer" at bounding box center [38, 345] width 51 height 18
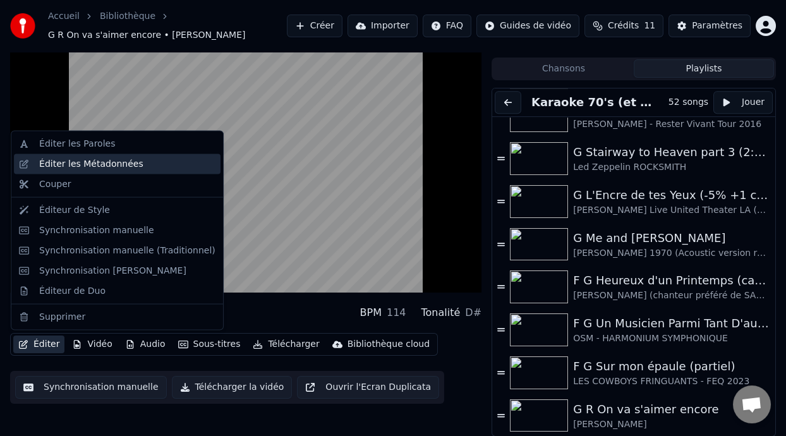
click at [122, 164] on div "Éditer les Métadonnées" at bounding box center [91, 164] width 104 height 13
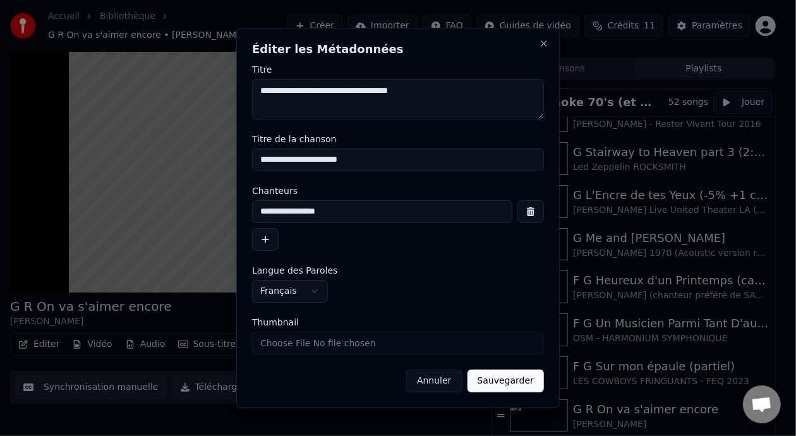
click at [271, 157] on input "**********" at bounding box center [398, 160] width 292 height 23
click at [269, 161] on input "**********" at bounding box center [398, 160] width 292 height 23
type input "**********"
click at [520, 385] on button "Sauvegarder" at bounding box center [506, 381] width 76 height 23
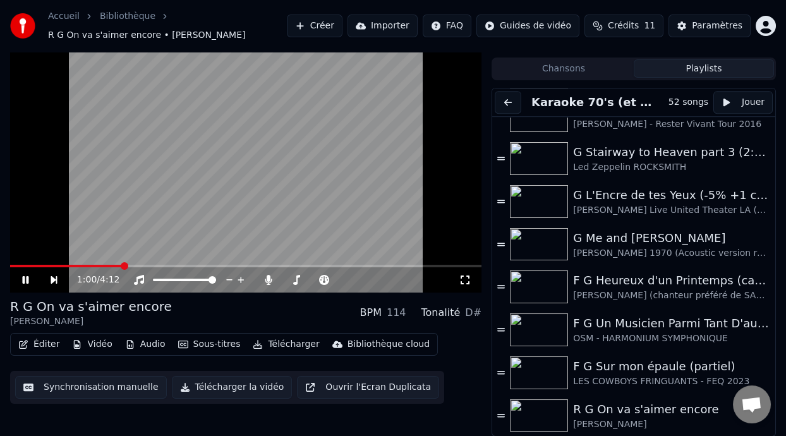
click at [30, 279] on icon at bounding box center [34, 280] width 28 height 10
